Goal: Information Seeking & Learning: Find specific page/section

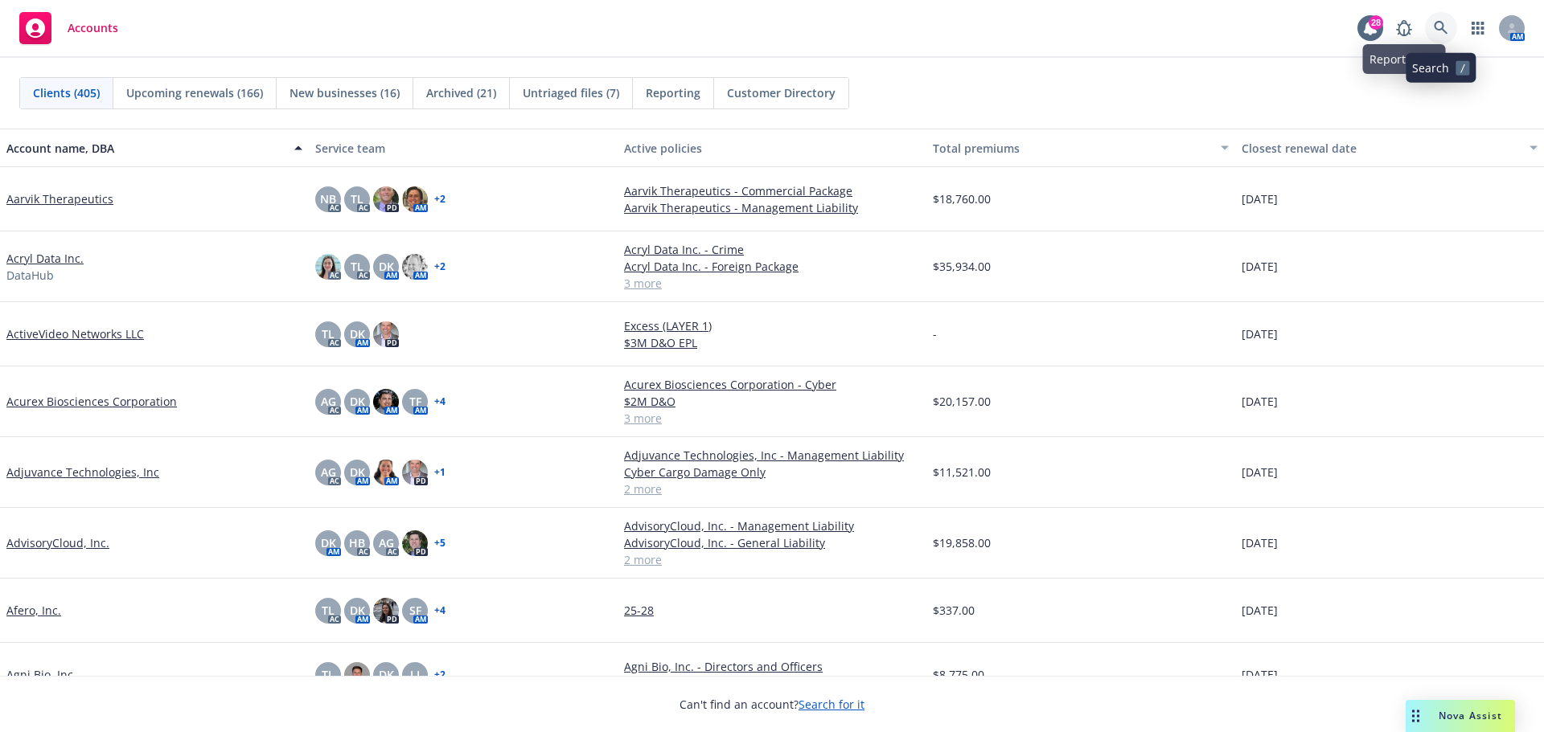
click at [1434, 25] on icon at bounding box center [1440, 28] width 14 height 14
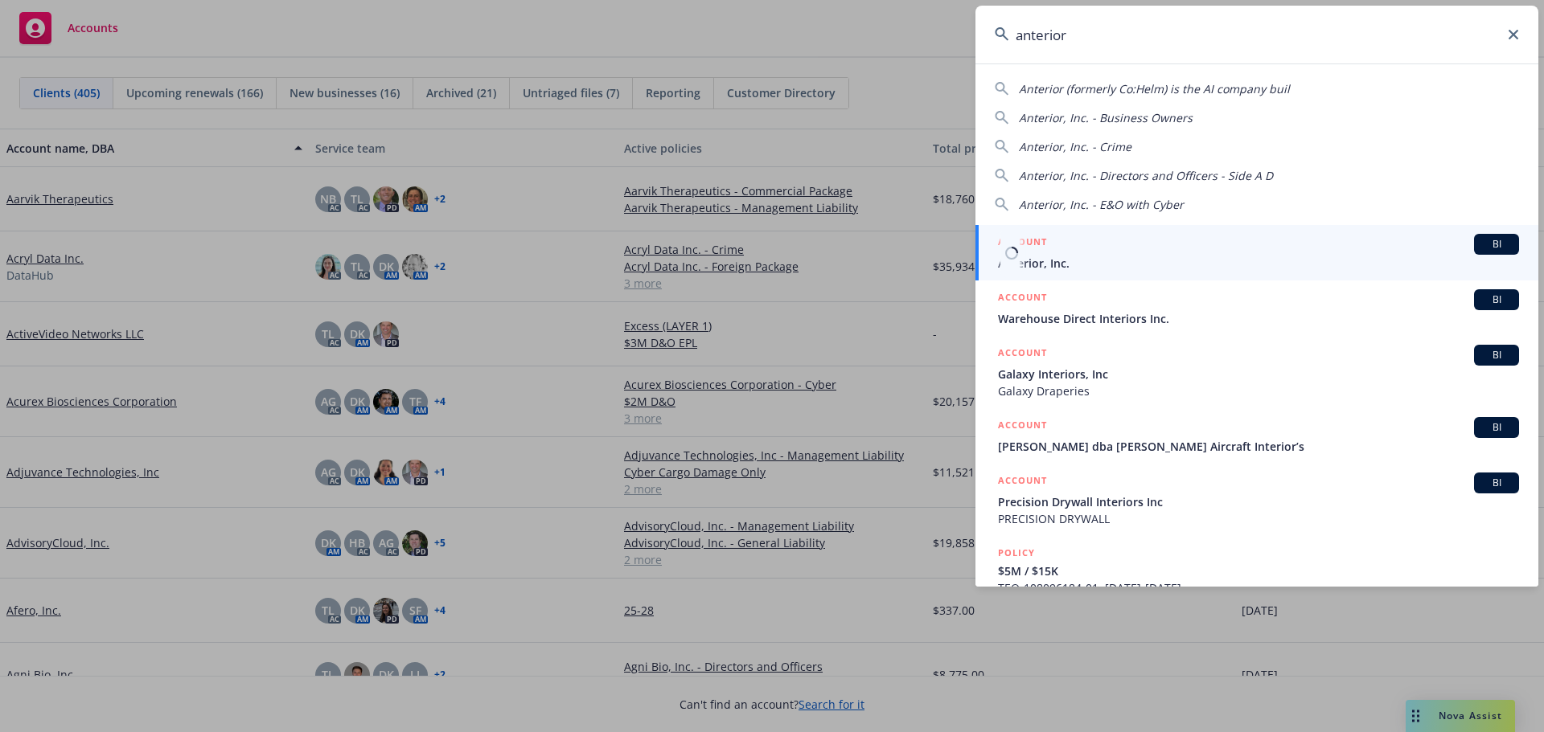
type input "anterior"
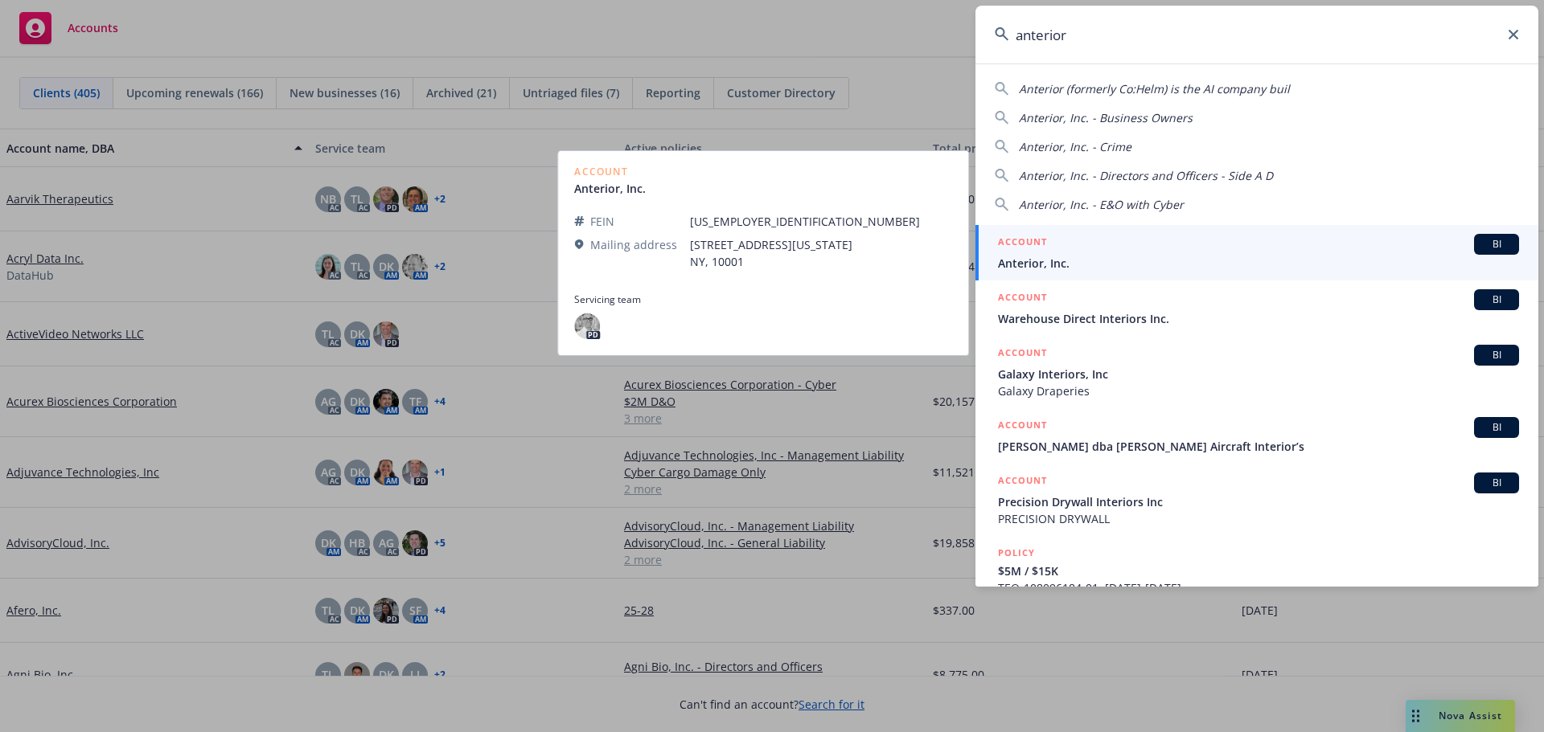
click at [1489, 245] on span "BI" at bounding box center [1496, 244] width 32 height 14
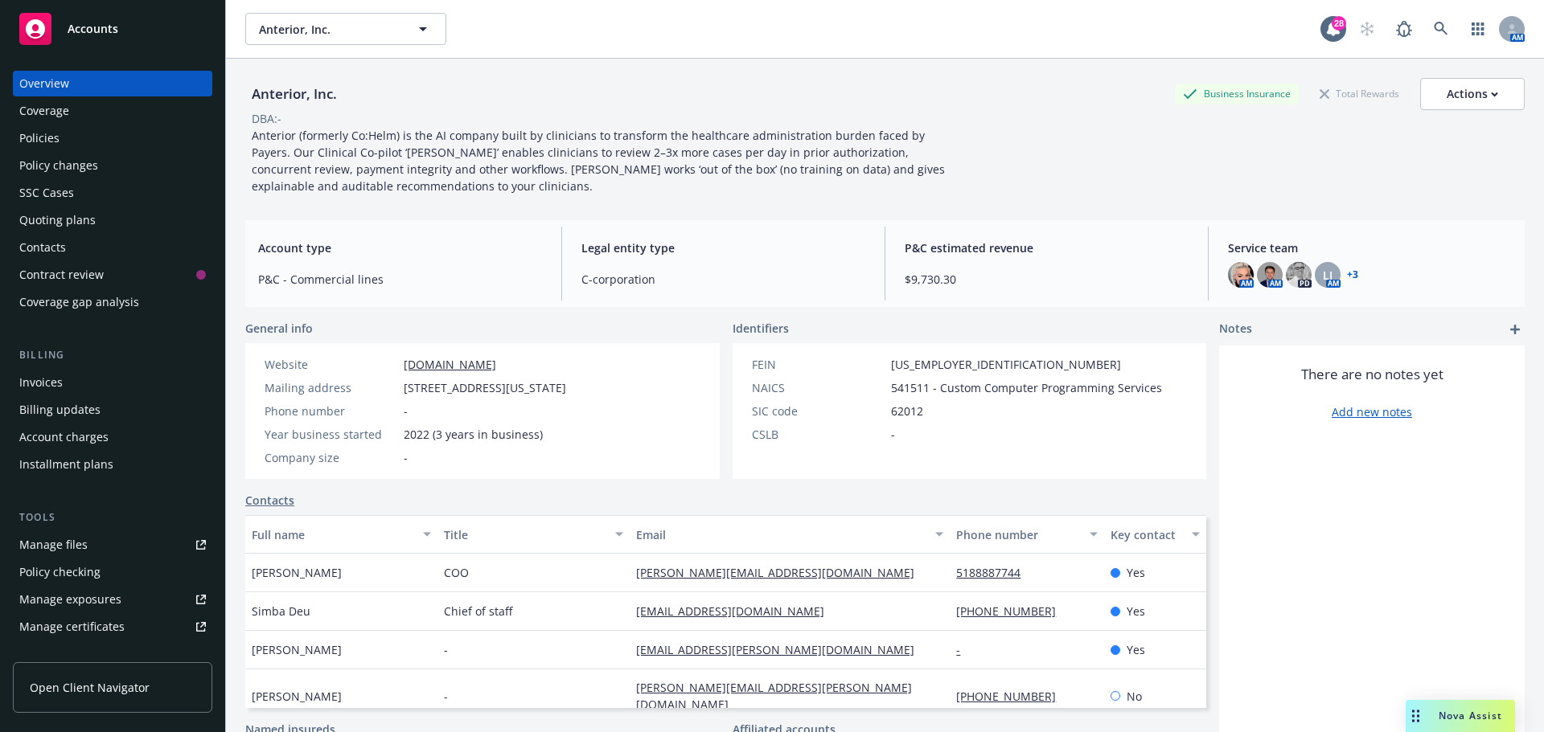
click at [44, 139] on div "Policies" at bounding box center [39, 138] width 40 height 26
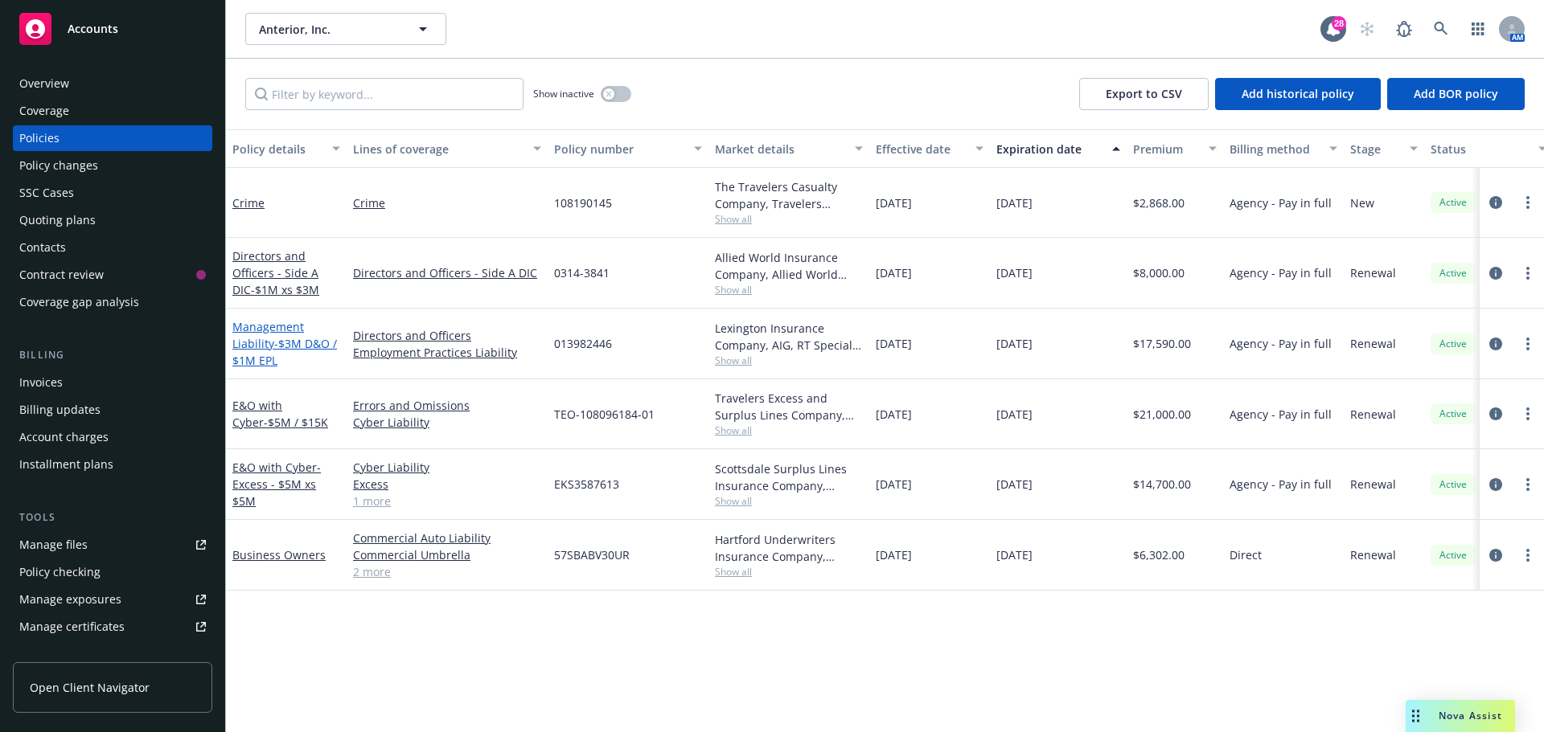
click at [277, 330] on link "Management Liability - $3M D&O / $1M EPL" at bounding box center [284, 343] width 105 height 49
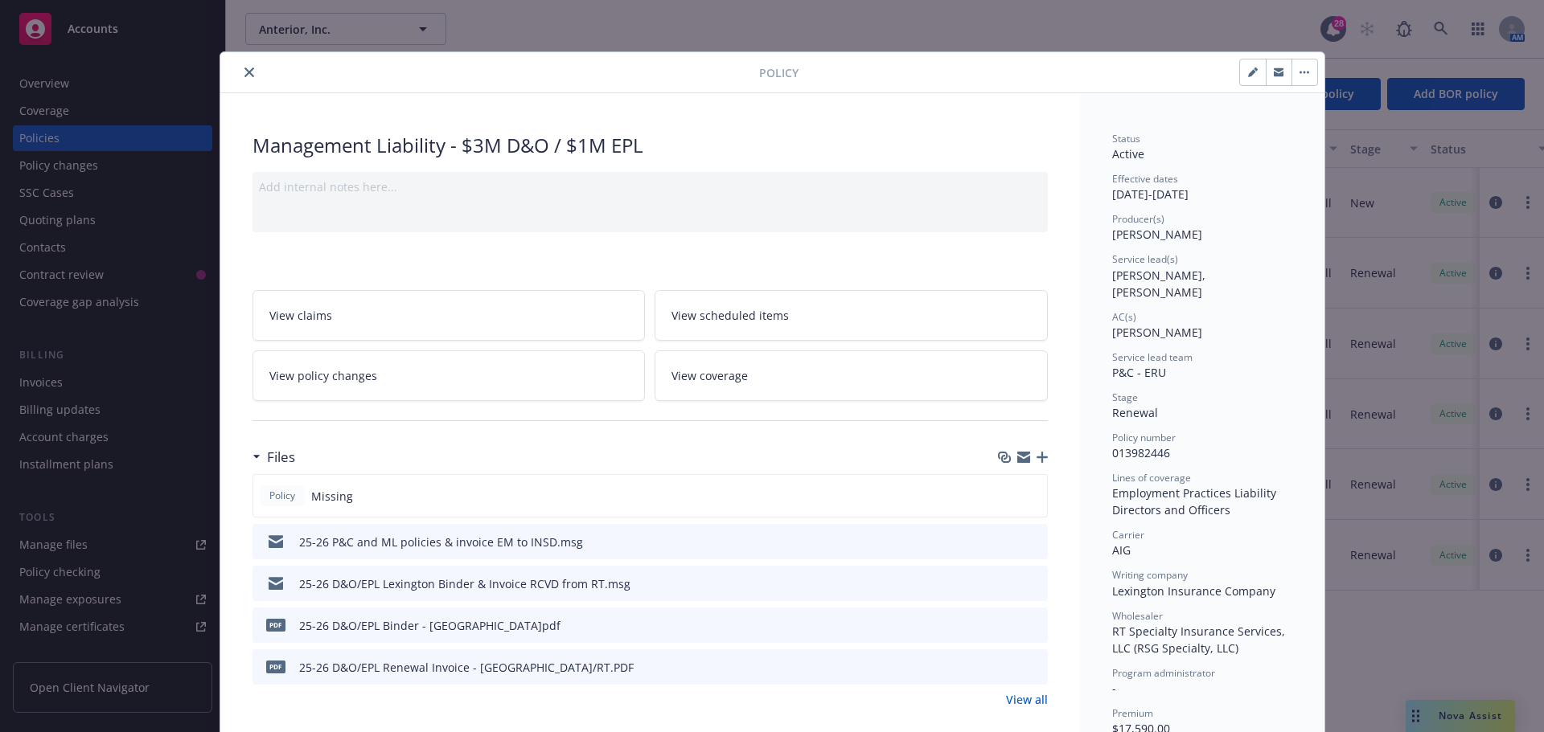
click at [240, 72] on button "close" at bounding box center [249, 72] width 19 height 19
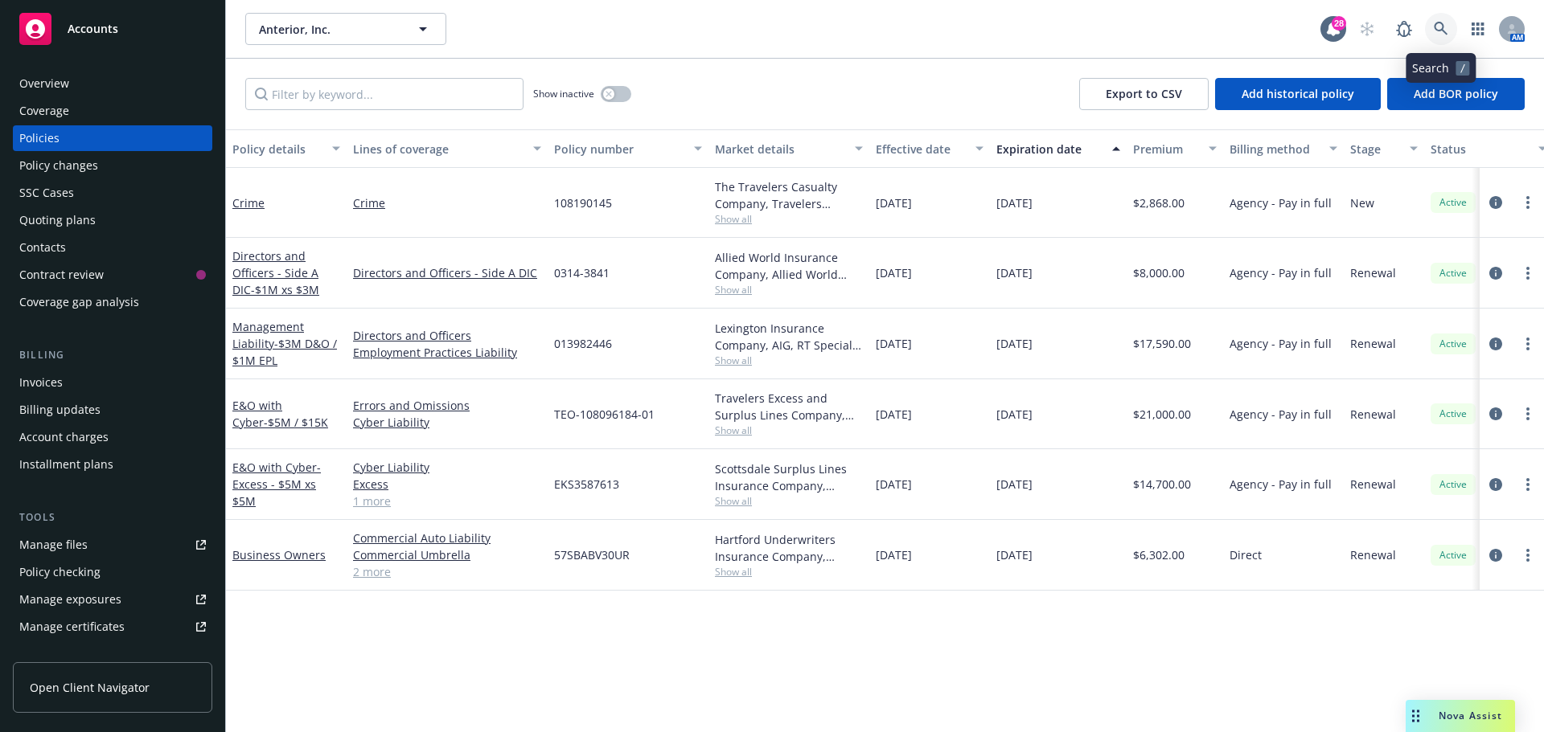
click at [1432, 27] on link at bounding box center [1441, 29] width 32 height 32
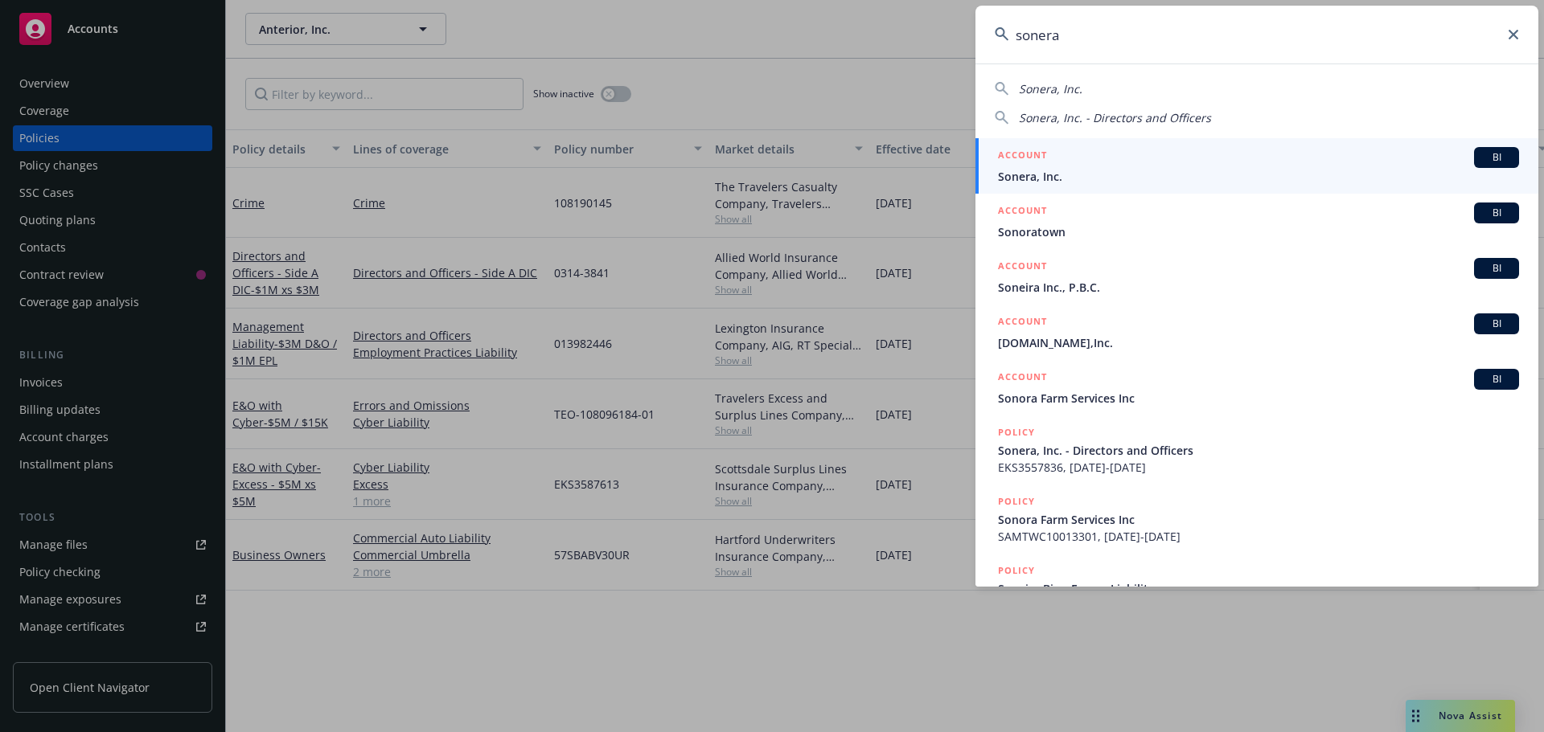
type input "sonera"
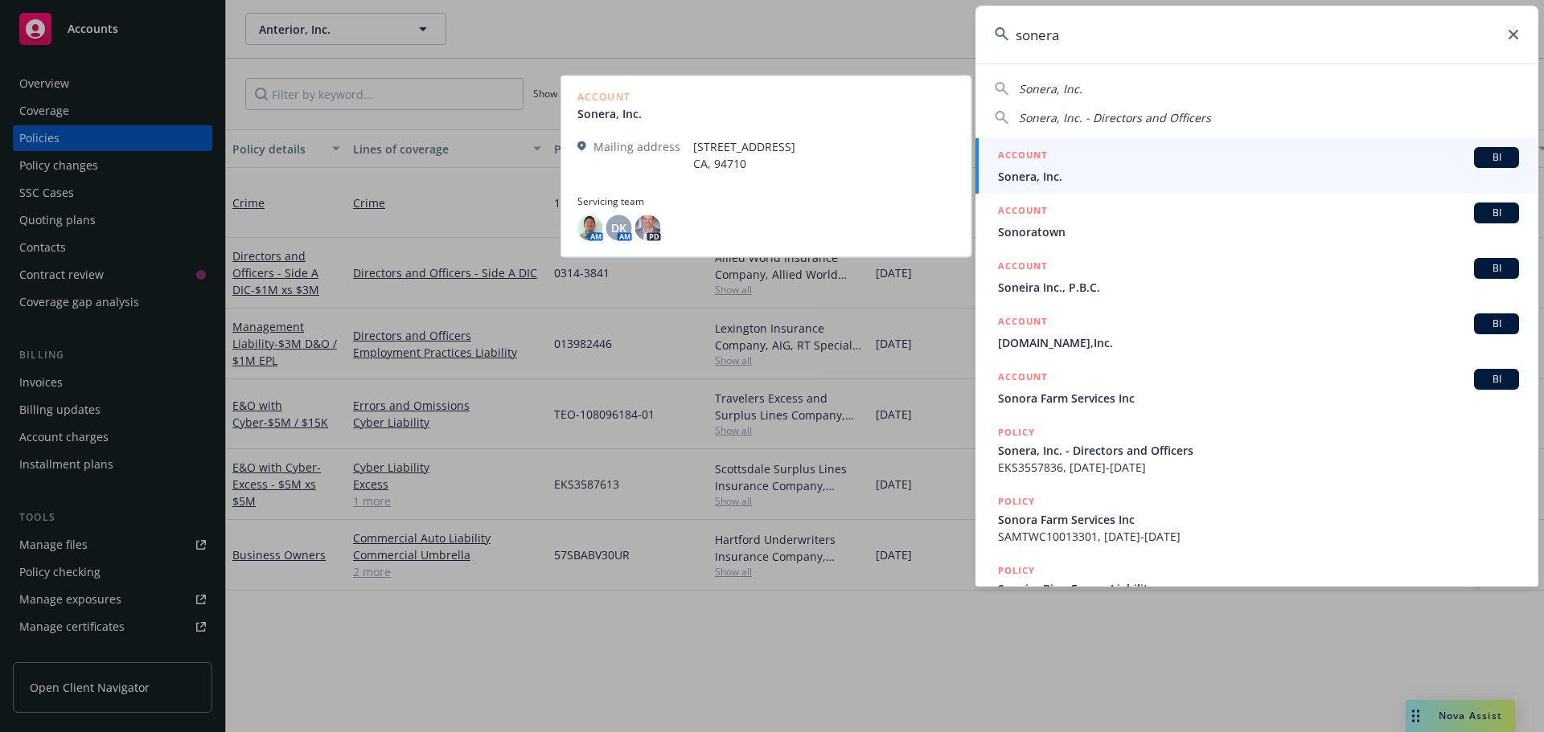
click at [1078, 170] on span "Sonera, Inc." at bounding box center [1258, 176] width 521 height 17
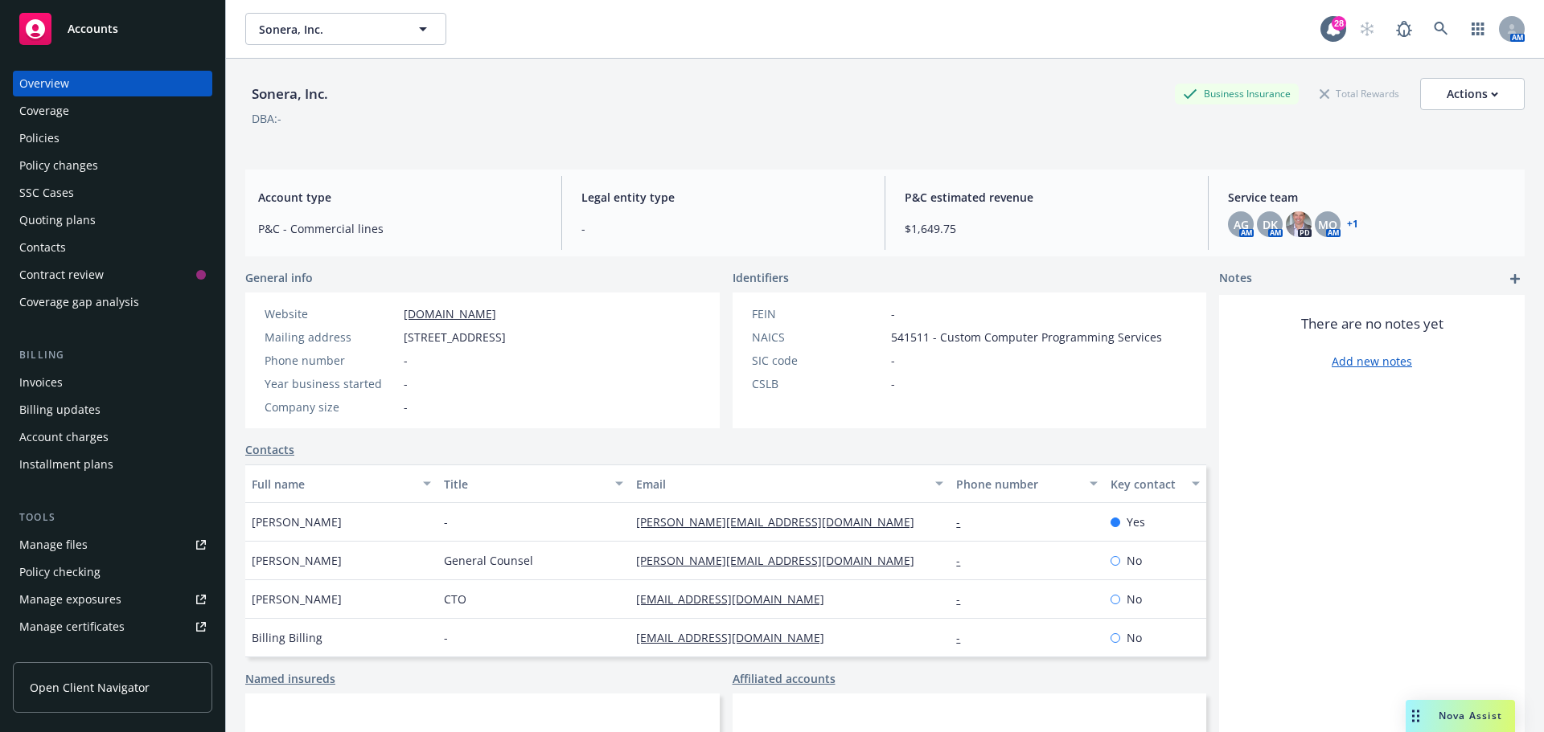
click at [1347, 223] on link "+ 1" at bounding box center [1352, 224] width 11 height 10
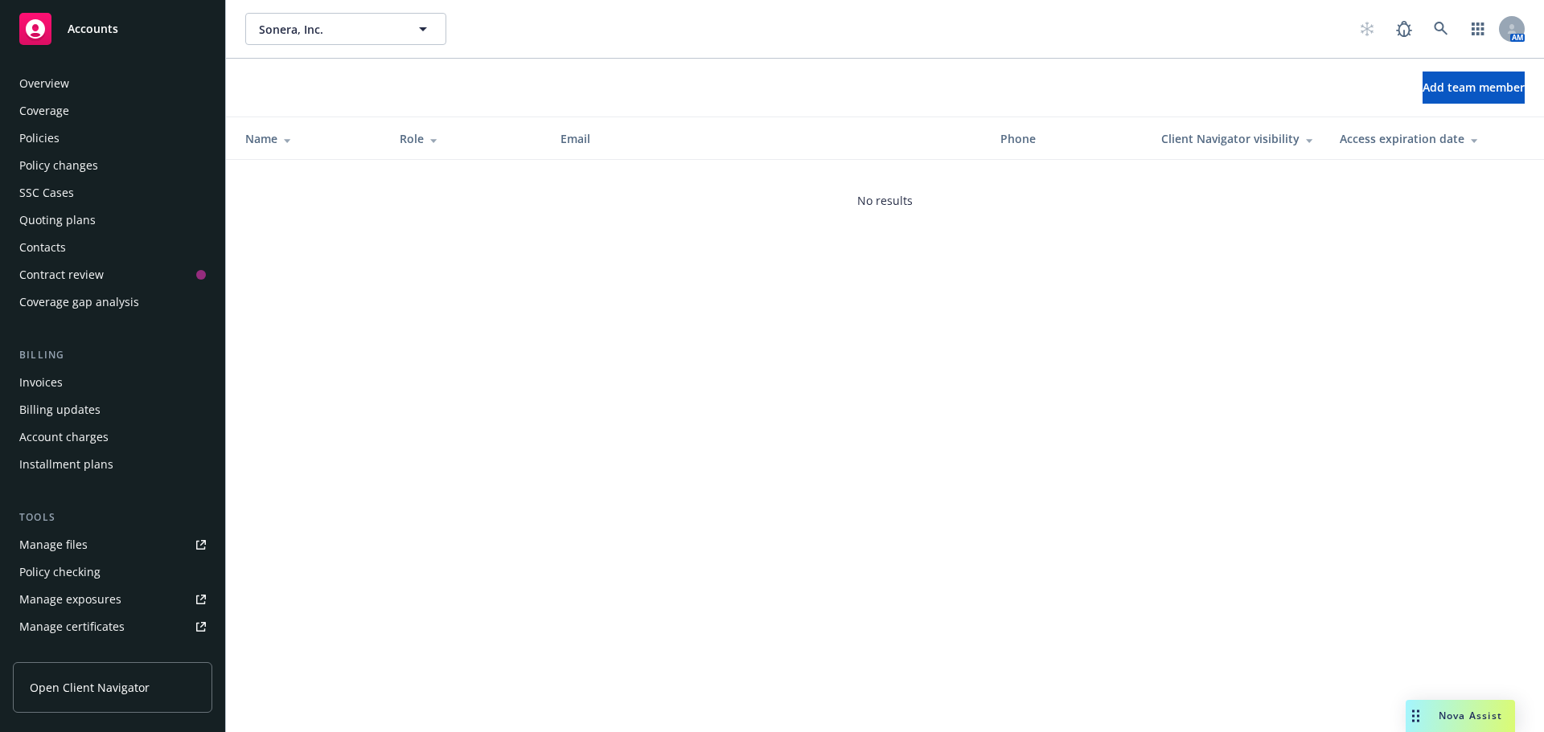
scroll to position [342, 0]
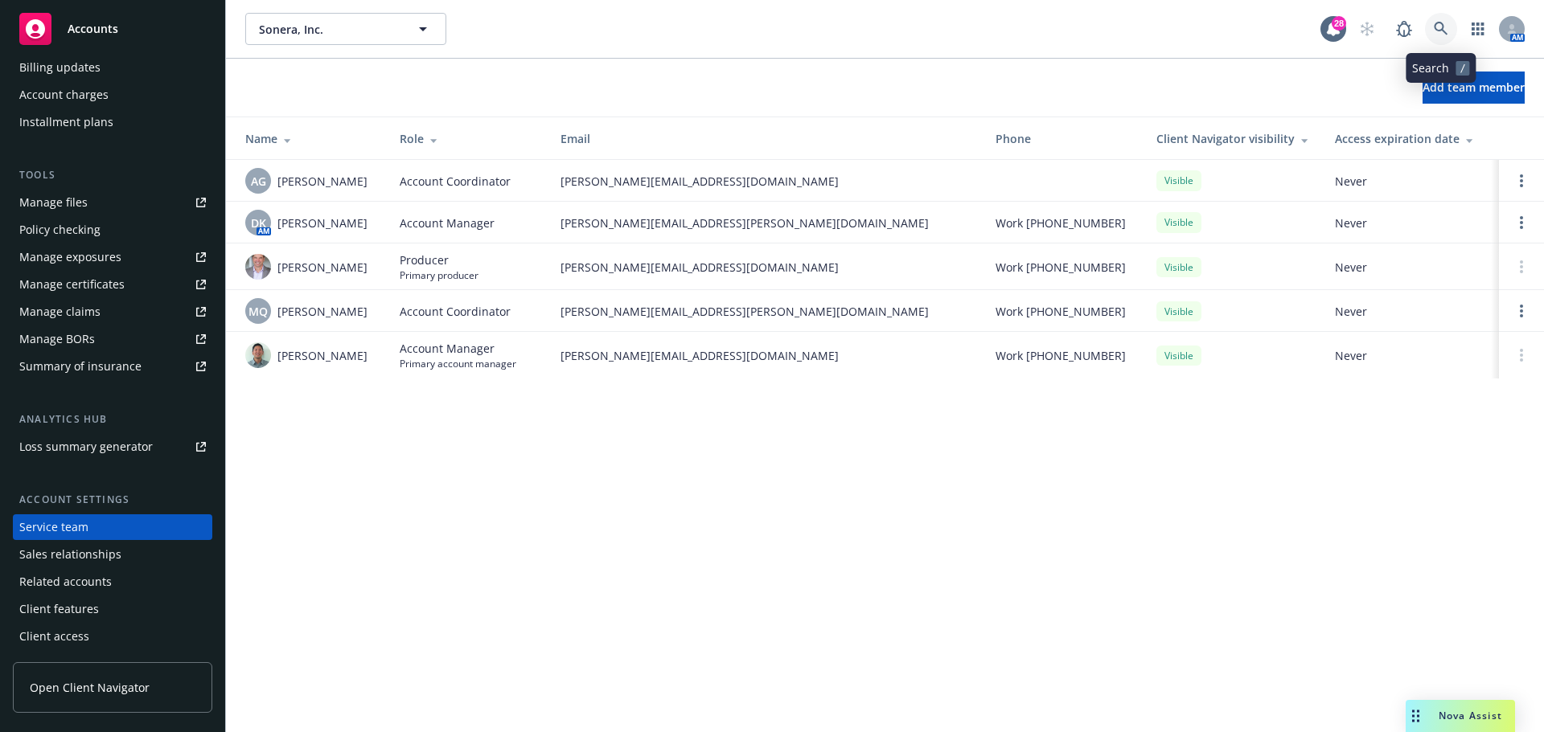
click at [1442, 27] on icon at bounding box center [1440, 29] width 14 height 14
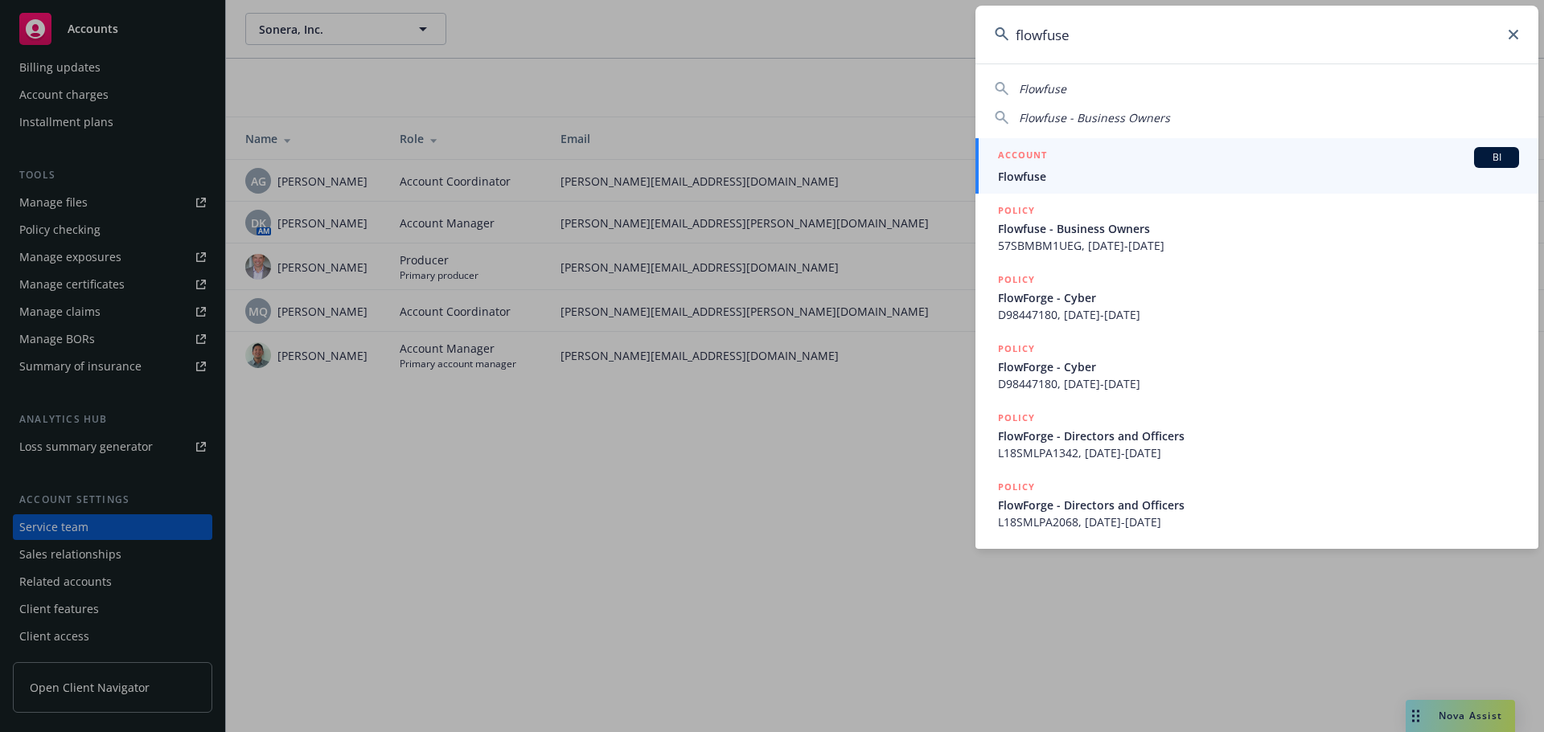
type input "flowfuse"
click at [1032, 171] on span "Flowfuse" at bounding box center [1258, 176] width 521 height 17
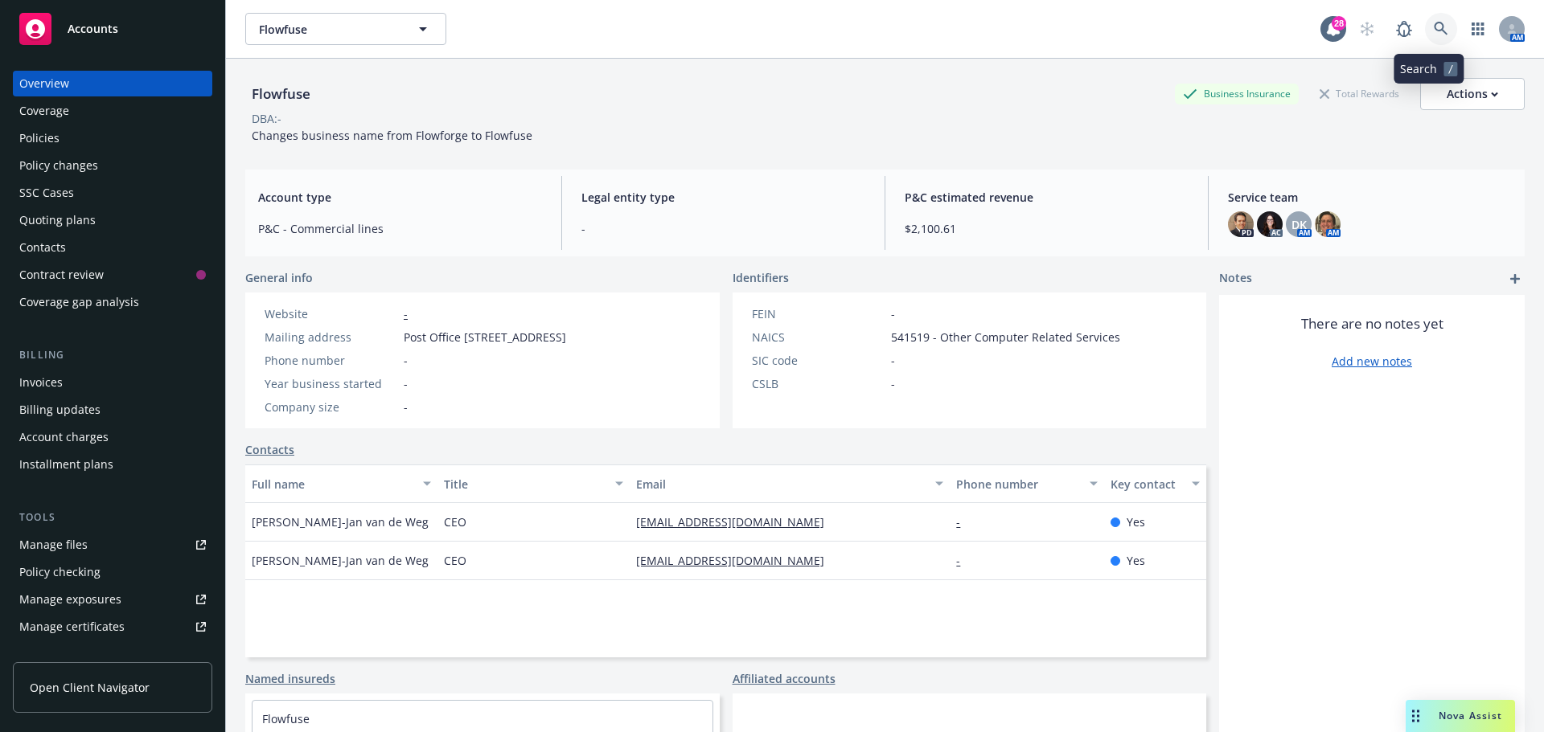
click at [1433, 28] on icon at bounding box center [1440, 29] width 14 height 14
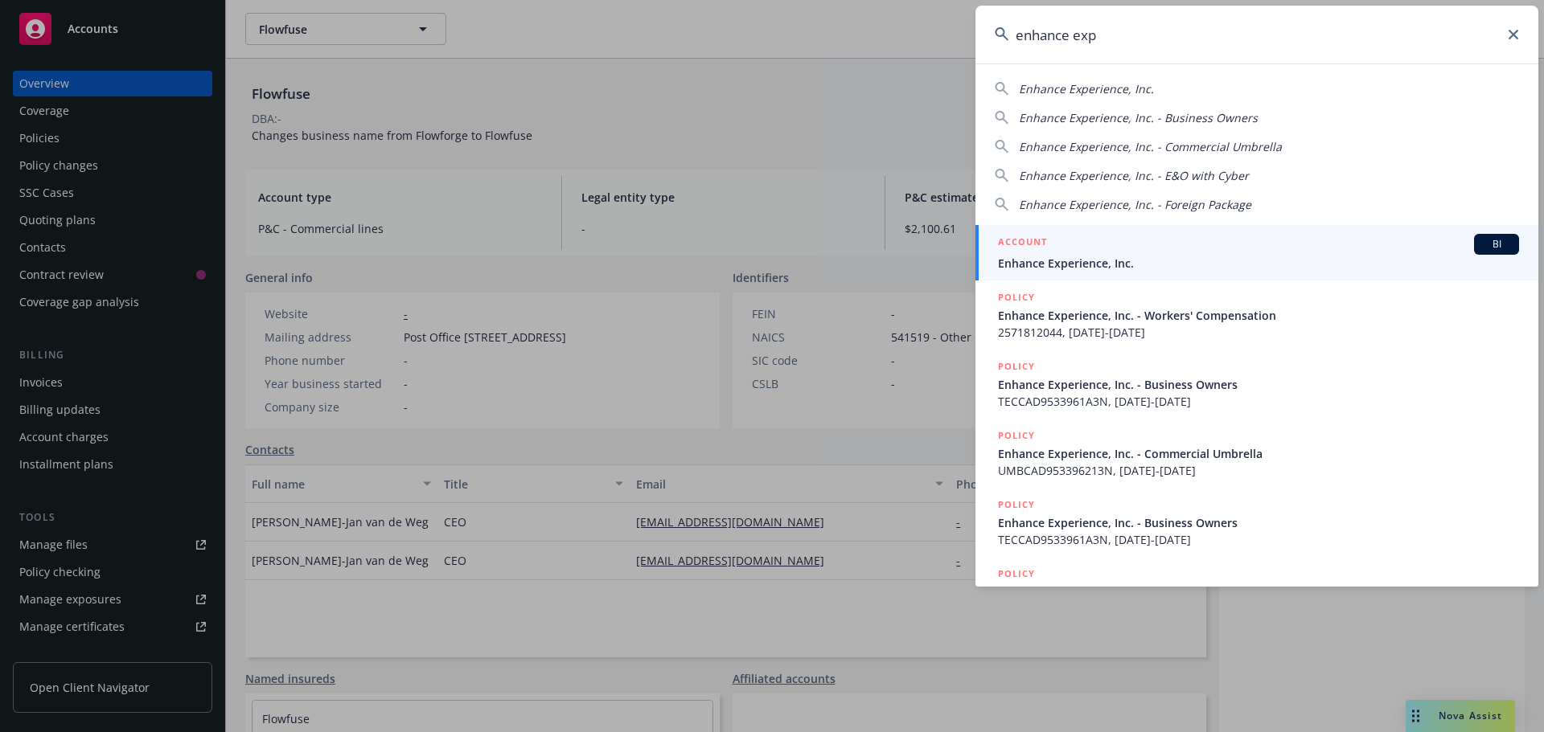
type input "enhance exp"
click at [1068, 262] on span "Enhance Experience, Inc." at bounding box center [1258, 263] width 521 height 17
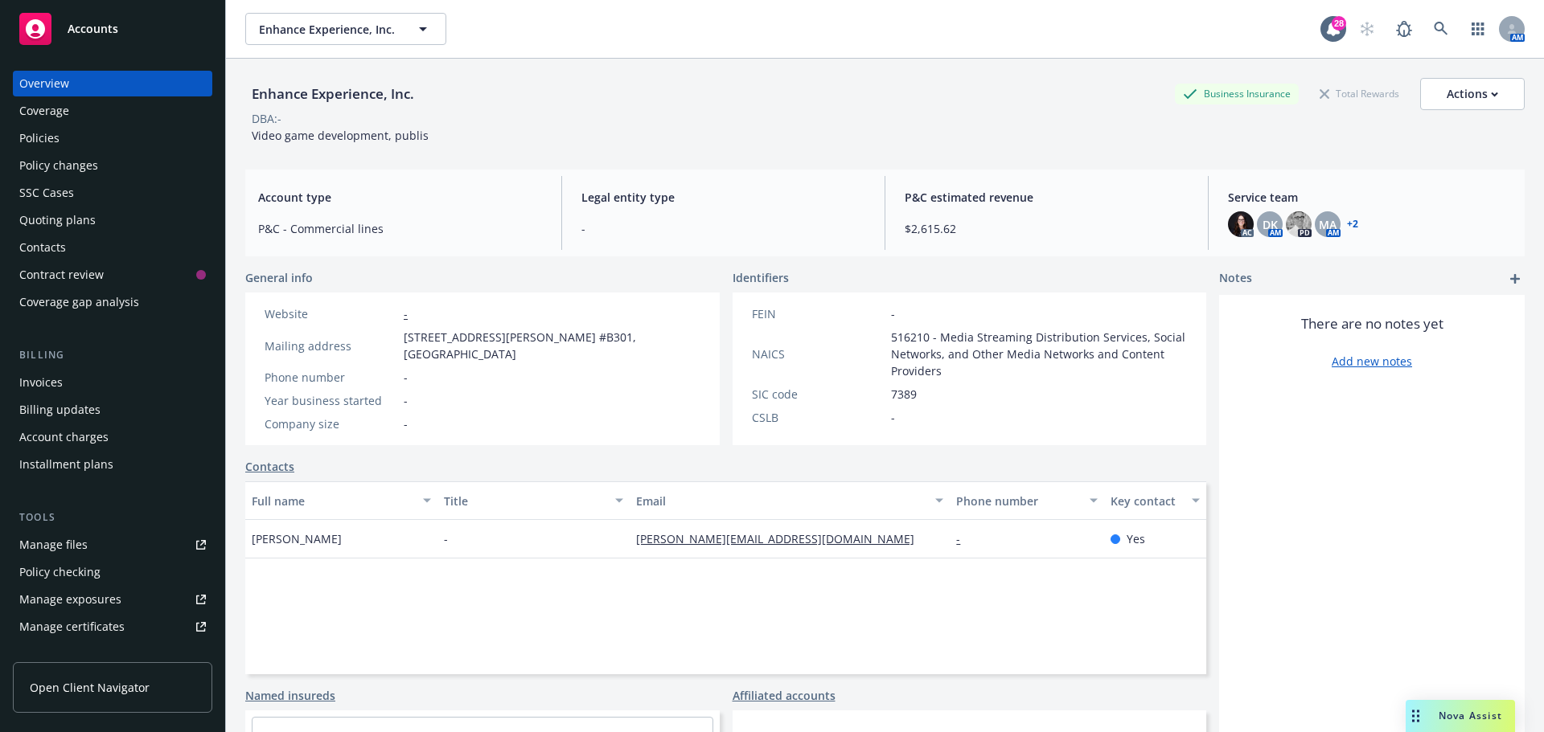
click at [54, 141] on div "Policies" at bounding box center [39, 138] width 40 height 26
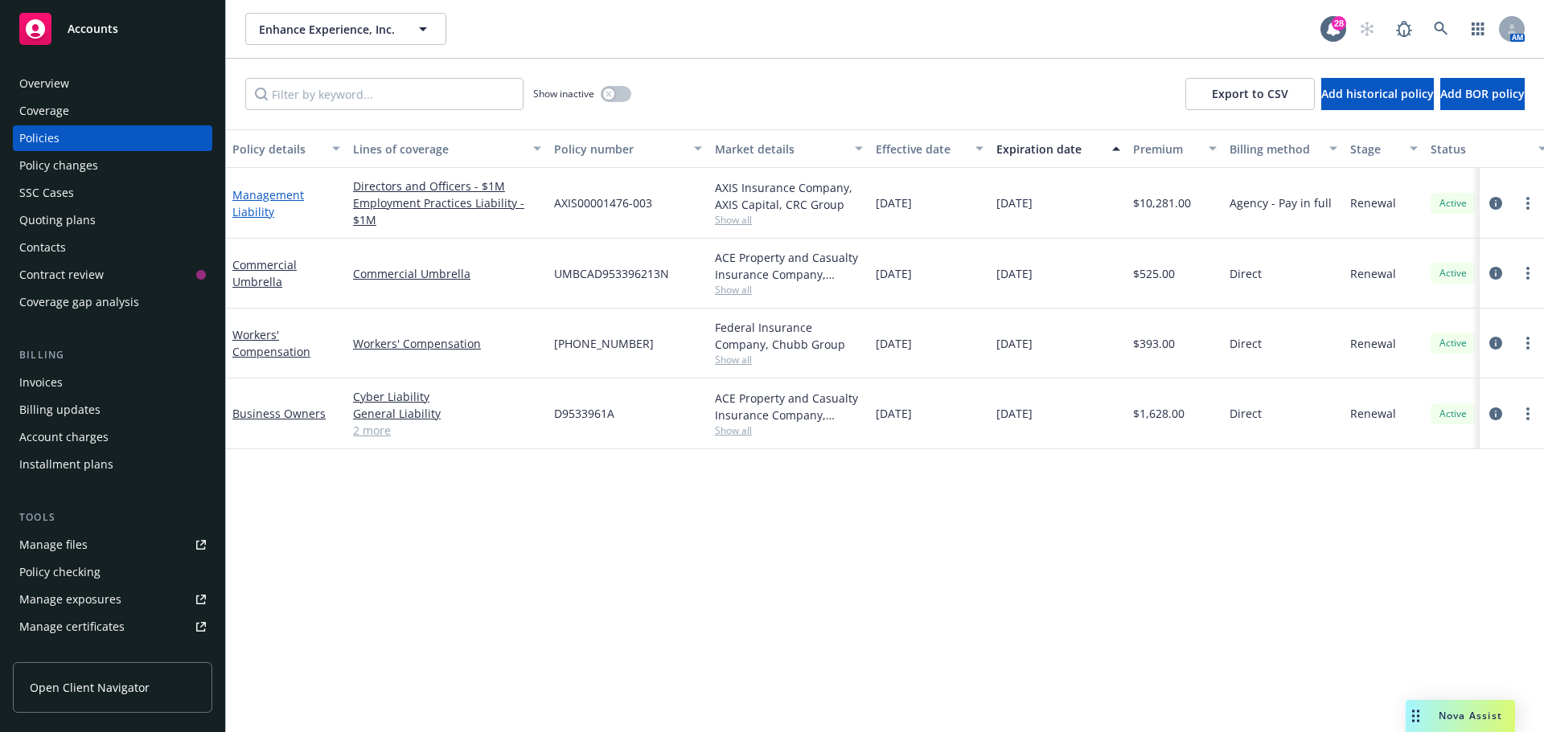
click at [264, 194] on link "Management Liability" at bounding box center [268, 203] width 72 height 32
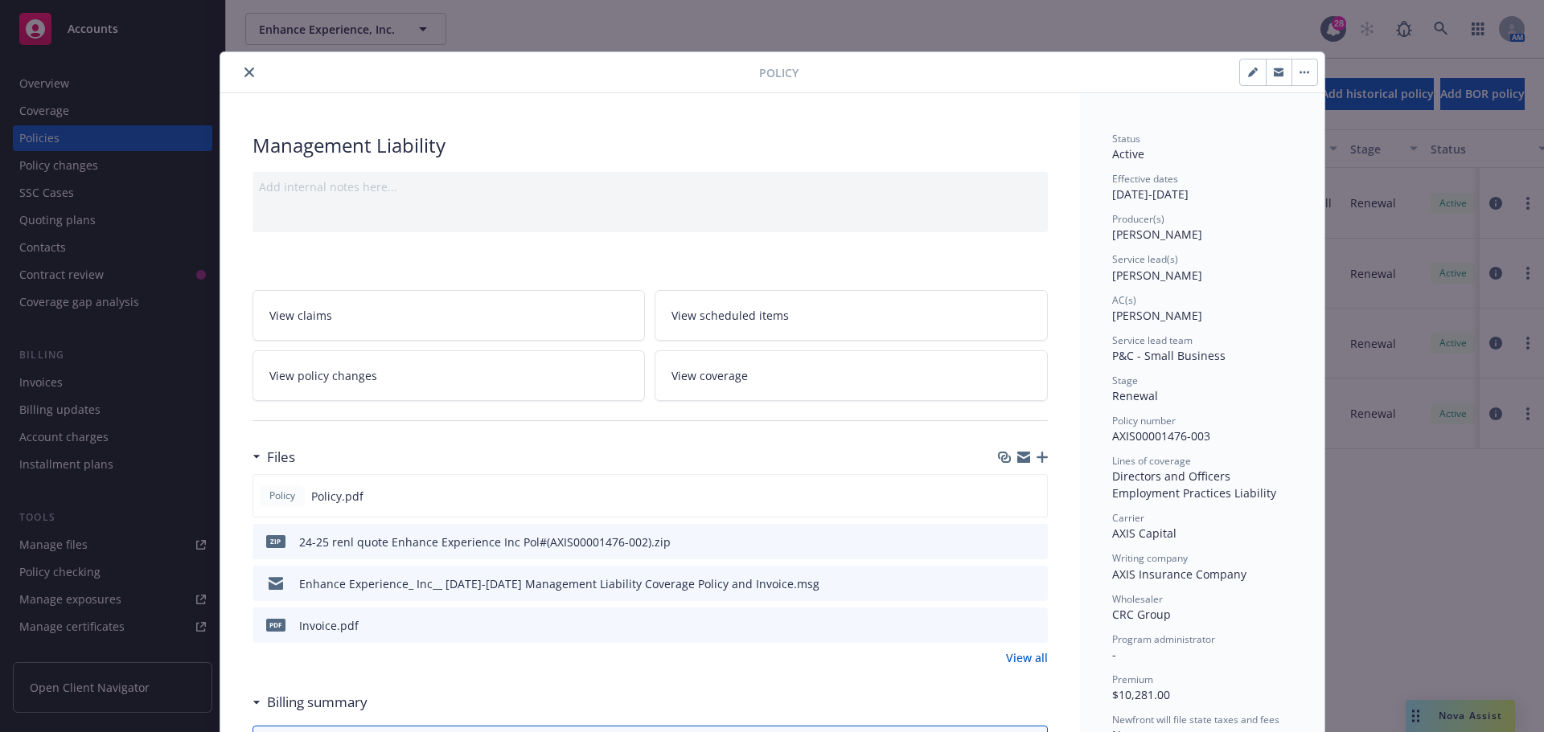
click at [244, 68] on icon "close" at bounding box center [249, 73] width 10 height 10
